Goal: Task Accomplishment & Management: Manage account settings

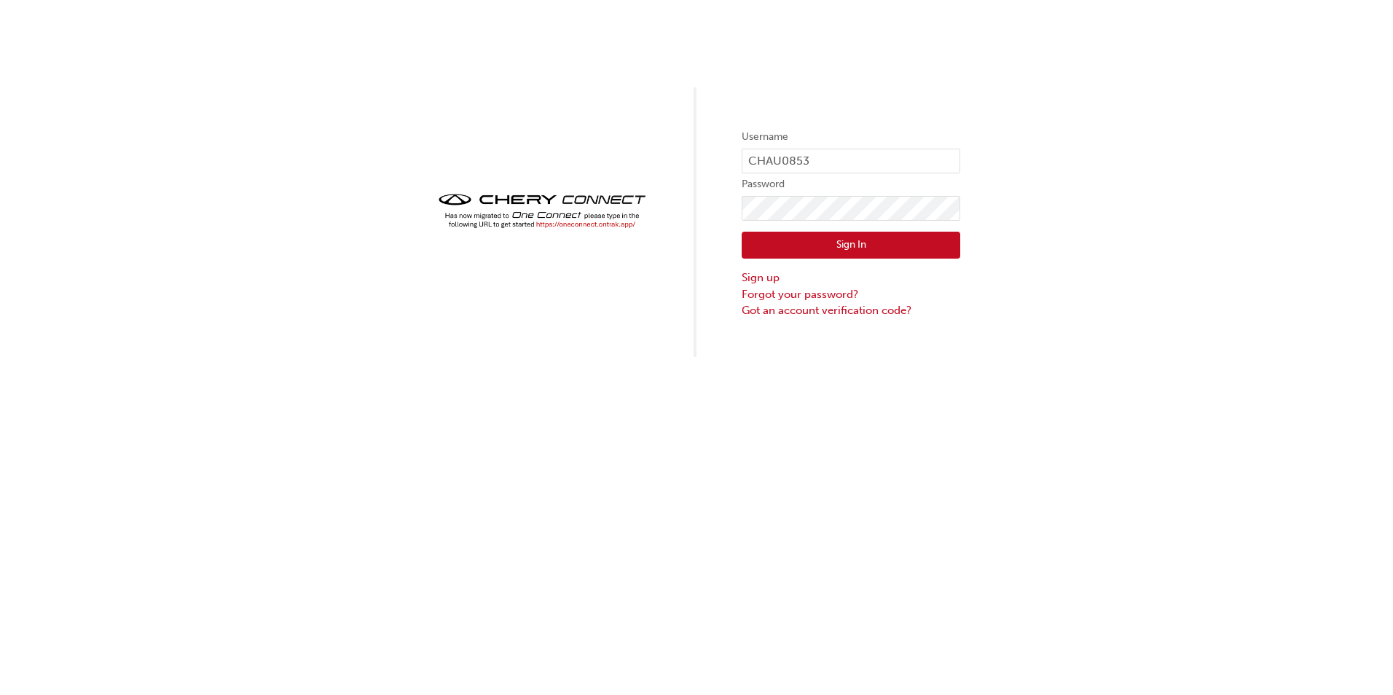
click at [863, 246] on button "Sign In" at bounding box center [851, 246] width 219 height 28
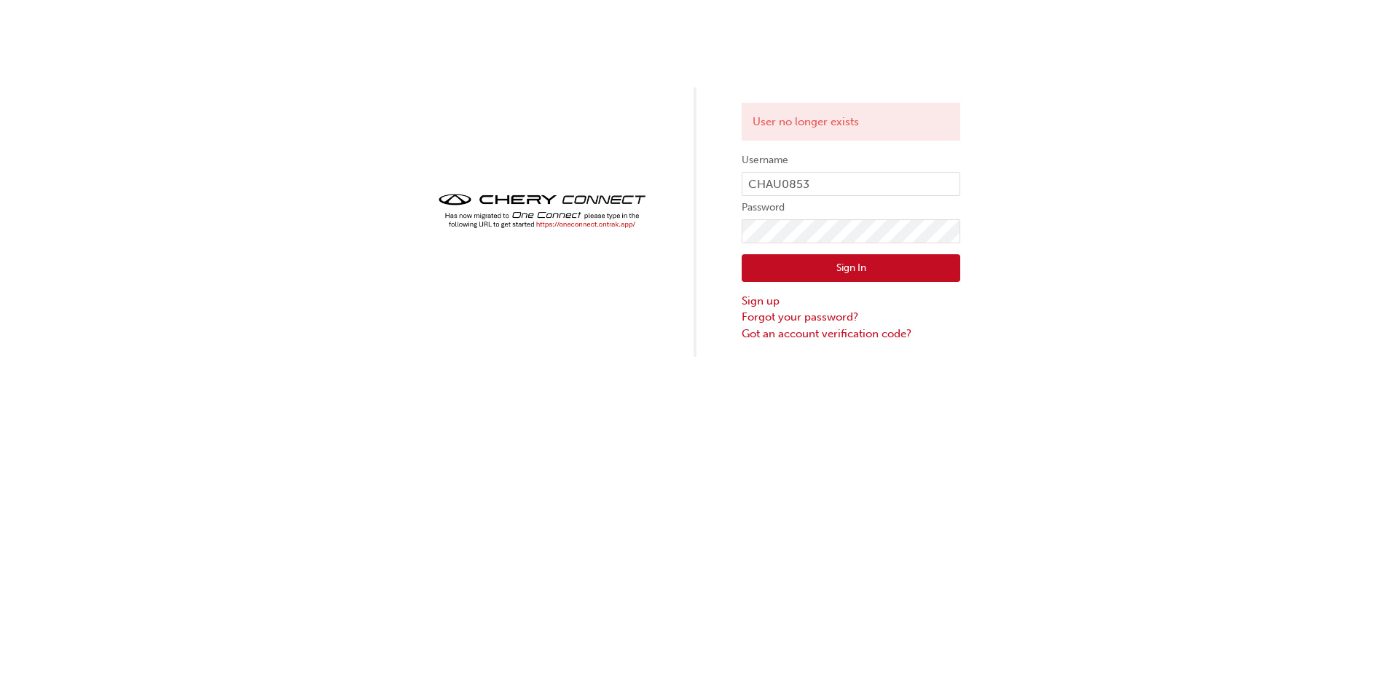
click at [1001, 208] on div "User no longer exists Username CHAU0853 Password Sign In Sign up Forgot your pa…" at bounding box center [696, 178] width 1393 height 357
click at [808, 324] on link "Forgot your password?" at bounding box center [851, 317] width 219 height 17
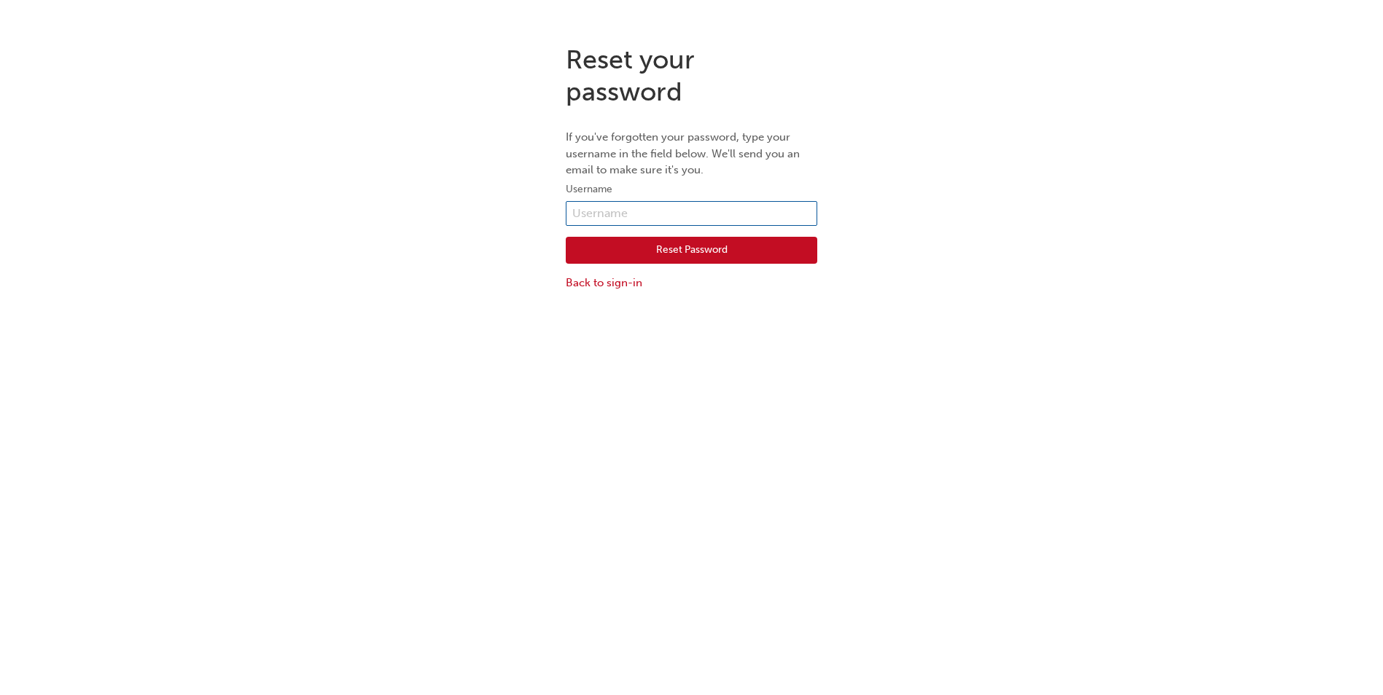
click at [639, 216] on input "text" at bounding box center [691, 213] width 251 height 25
type input "CHAU0853"
click at [646, 251] on button "Reset Password" at bounding box center [691, 251] width 251 height 28
